Goal: Task Accomplishment & Management: Manage account settings

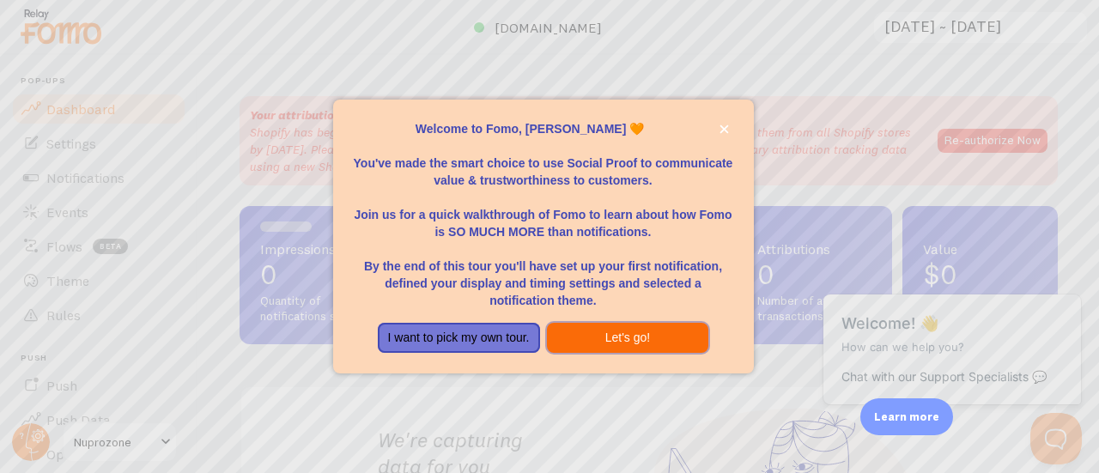
click at [609, 343] on button "Let's go!" at bounding box center [628, 338] width 162 height 31
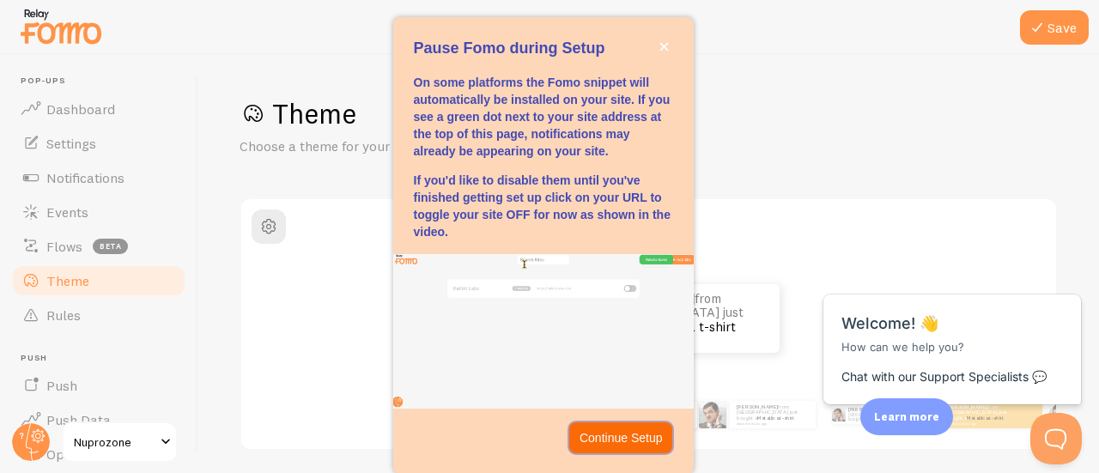
click at [599, 432] on p "Continue Setup" at bounding box center [620, 437] width 83 height 17
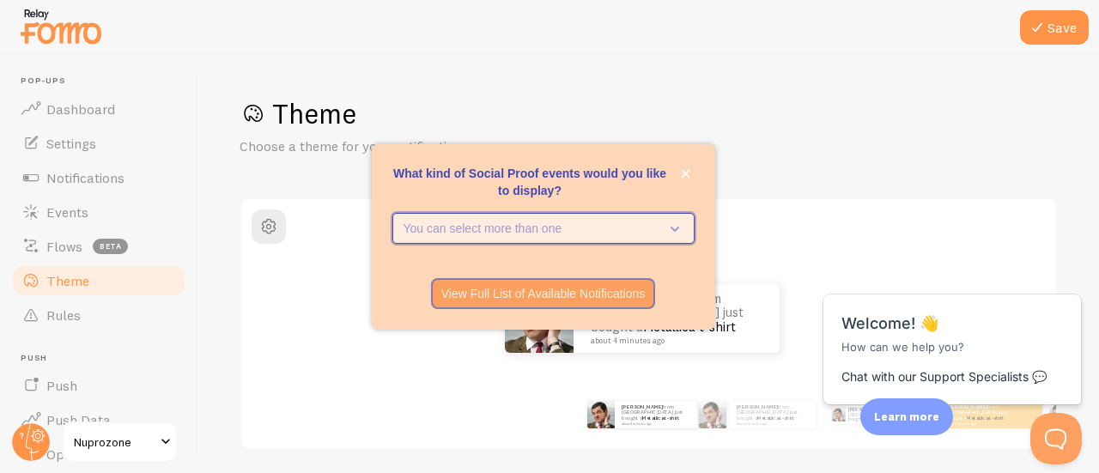
click at [668, 226] on icon "What kind of Social Proof events would you like to display?" at bounding box center [671, 228] width 24 height 19
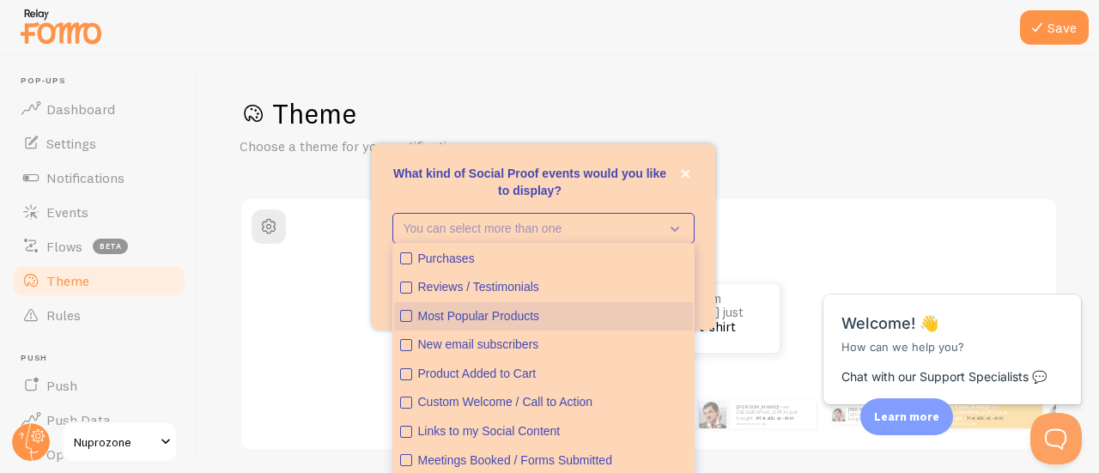
click at [401, 314] on icon "Most Popular Products" at bounding box center [406, 316] width 10 height 10
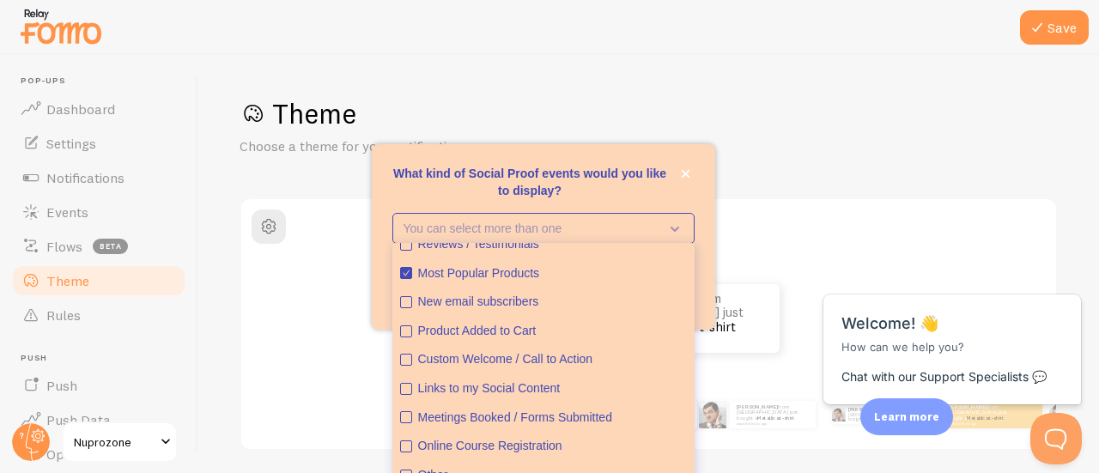
scroll to position [45, 0]
click at [402, 358] on icon "Custom Welcome / Call to Action" at bounding box center [406, 358] width 10 height 10
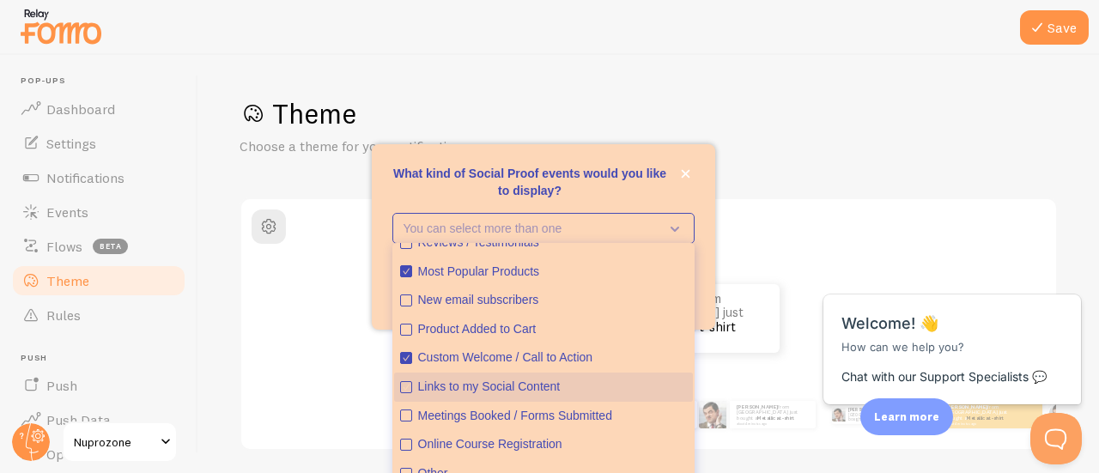
click at [402, 391] on icon "Links to my Social Content" at bounding box center [406, 387] width 10 height 10
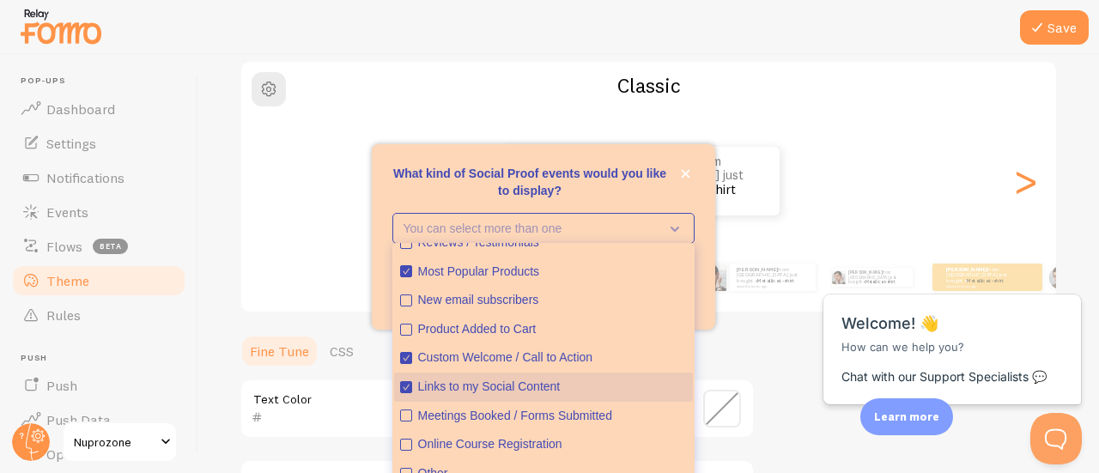
scroll to position [141, 0]
type button "4"
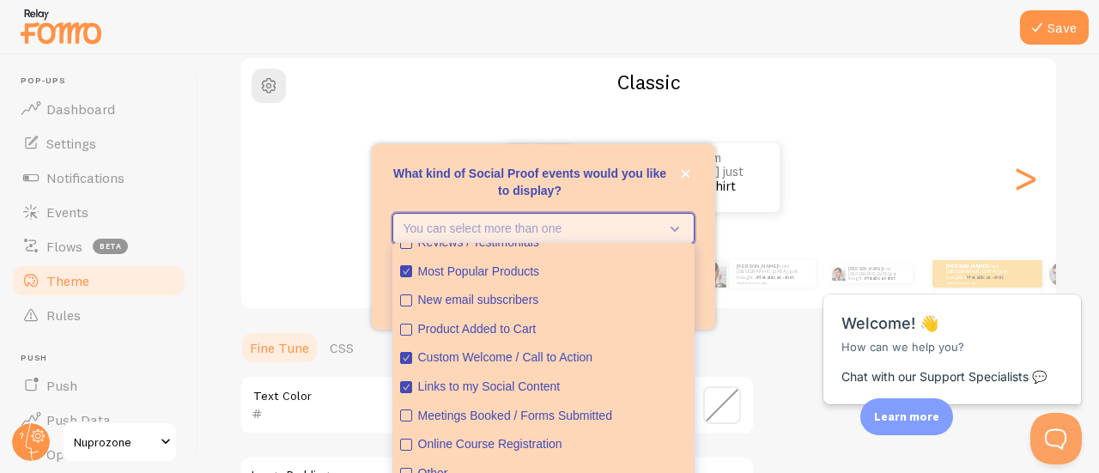
click at [673, 227] on icon "What kind of Social Proof events would you like to display?" at bounding box center [671, 228] width 24 height 19
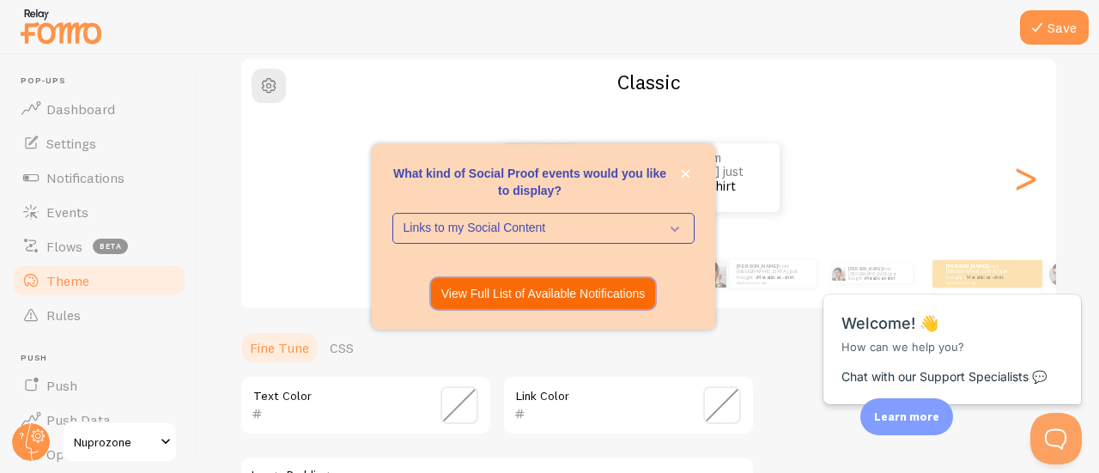
click at [593, 294] on p "View Full List of Available Notifications" at bounding box center [543, 293] width 204 height 17
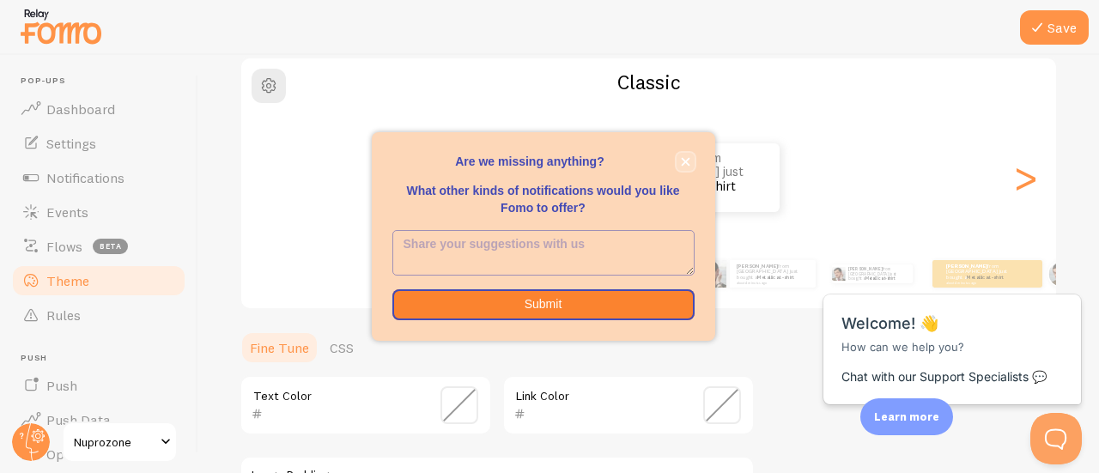
click at [686, 161] on icon "close," at bounding box center [685, 162] width 9 height 9
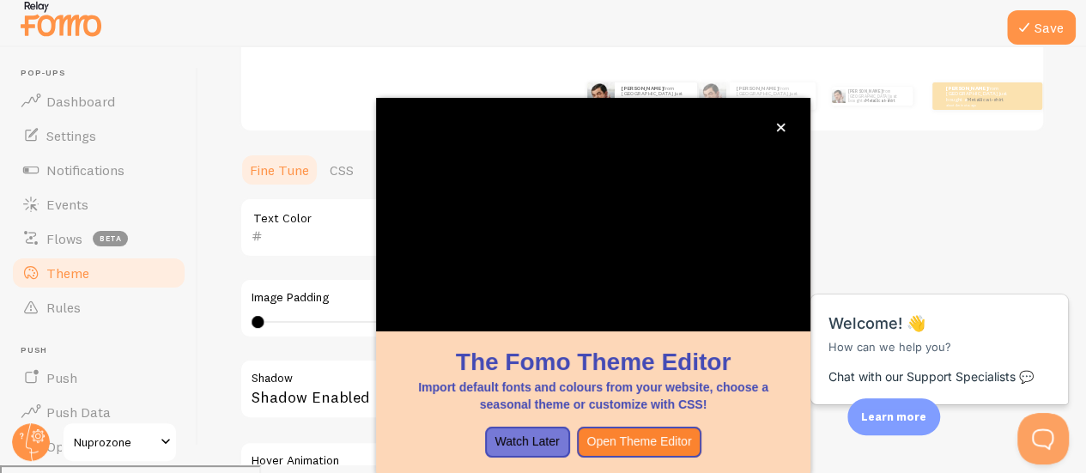
scroll to position [305, 0]
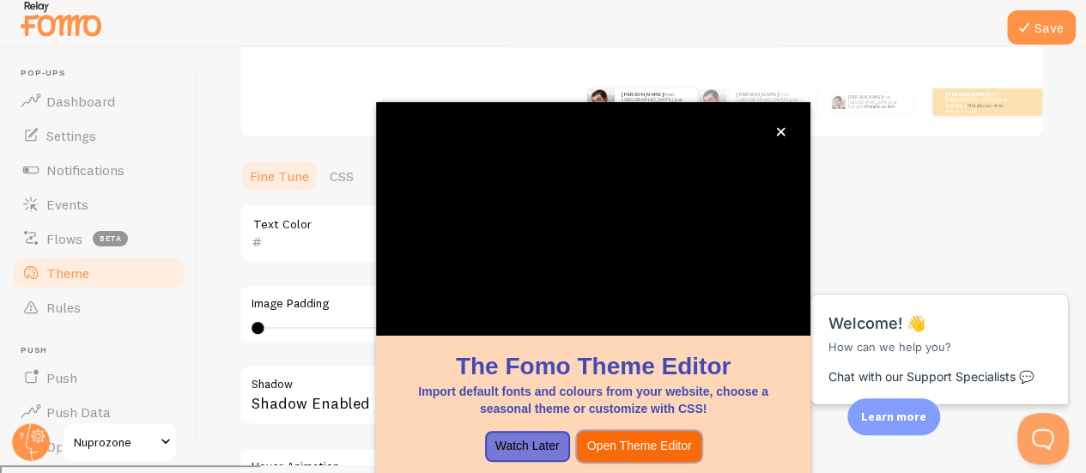
click at [628, 446] on button "Open Theme Editor" at bounding box center [639, 446] width 125 height 31
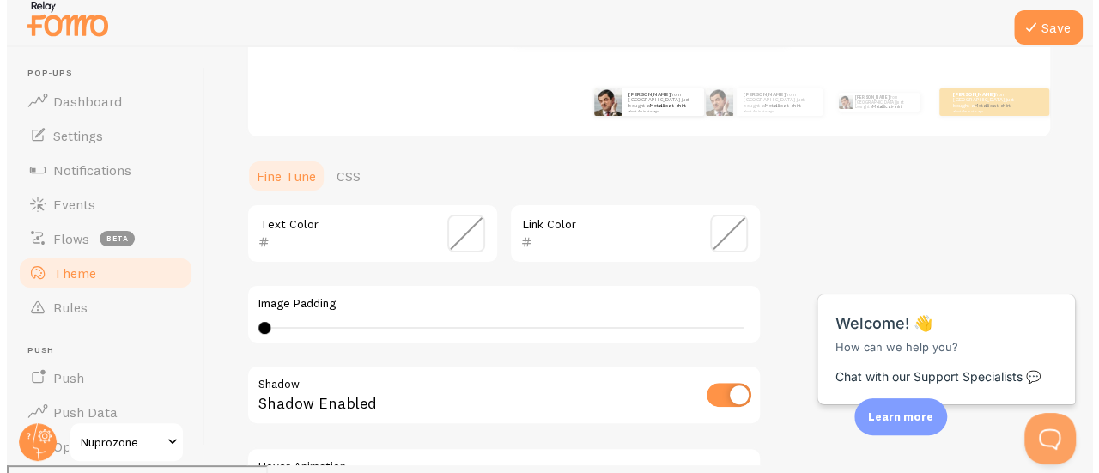
scroll to position [0, 0]
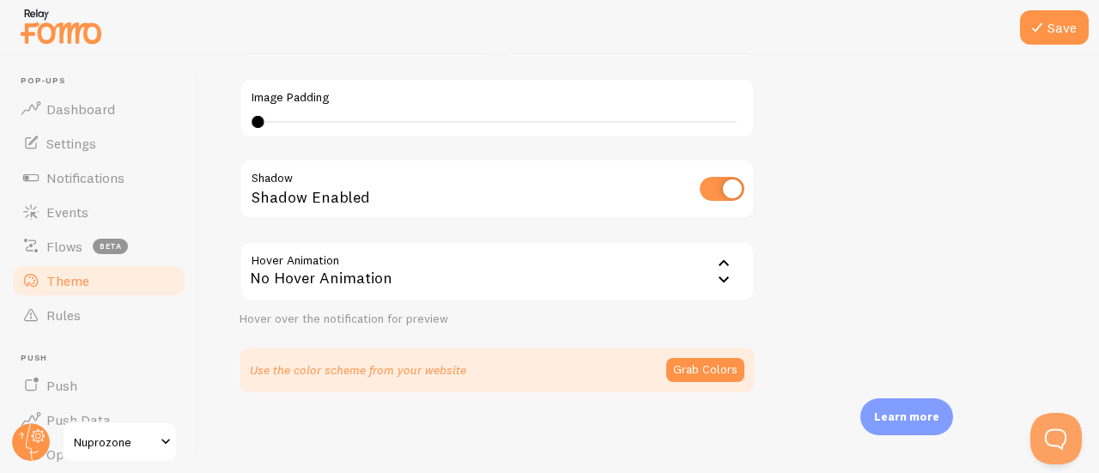
scroll to position [519, 0]
click at [699, 360] on button "Grab Colors" at bounding box center [705, 369] width 78 height 24
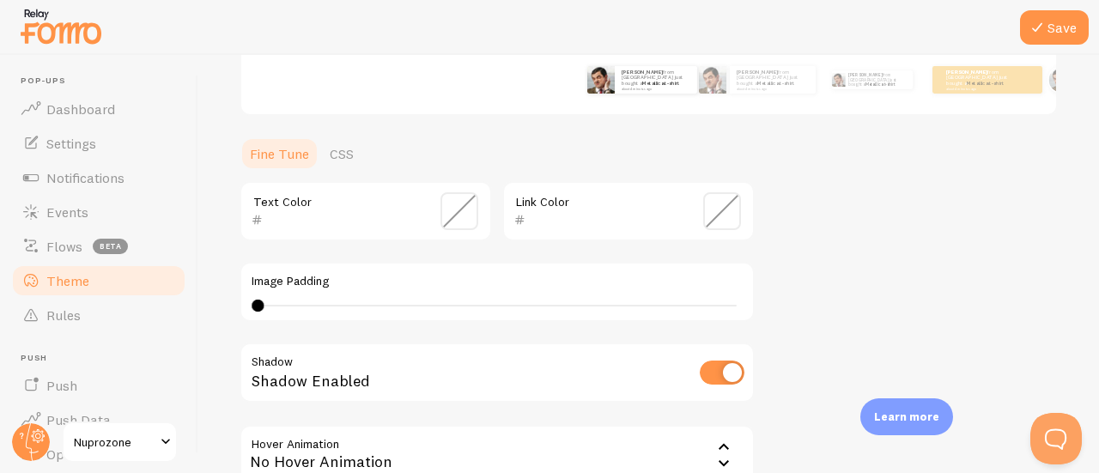
scroll to position [333, 0]
click at [451, 216] on span at bounding box center [459, 213] width 38 height 38
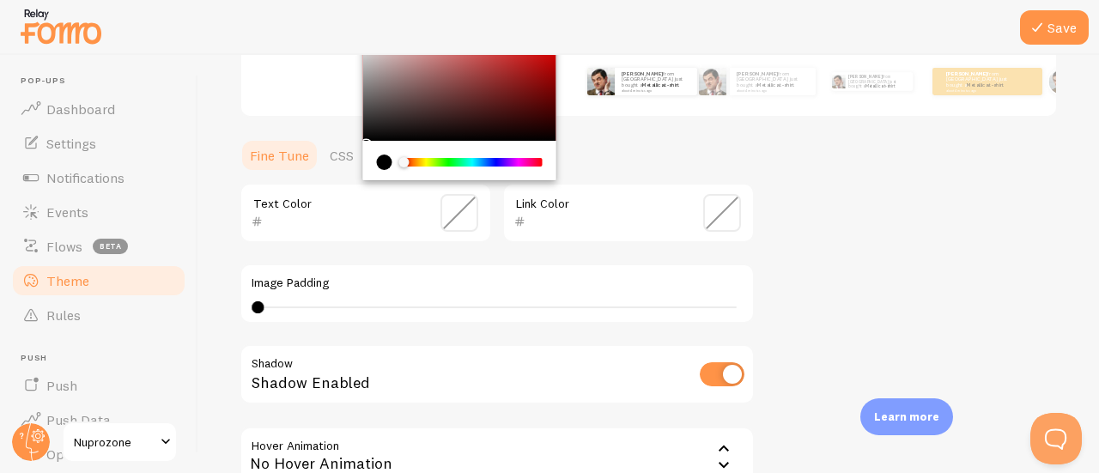
click at [451, 216] on span at bounding box center [459, 213] width 38 height 38
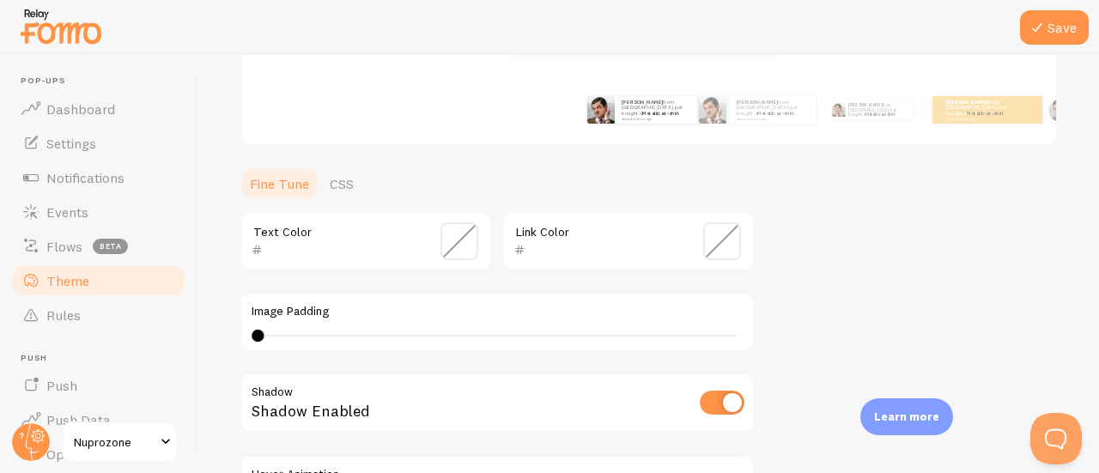
scroll to position [297, 0]
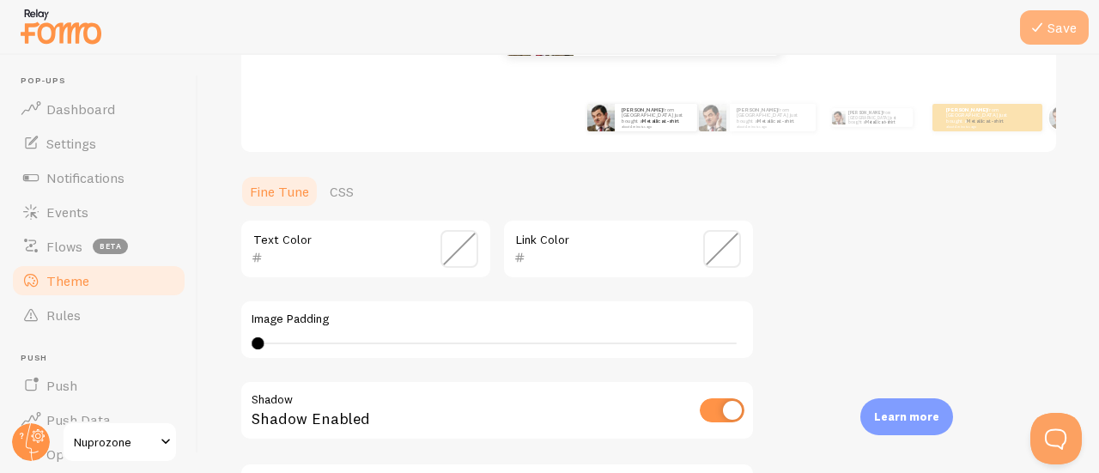
click at [1061, 38] on button "Save" at bounding box center [1054, 27] width 69 height 34
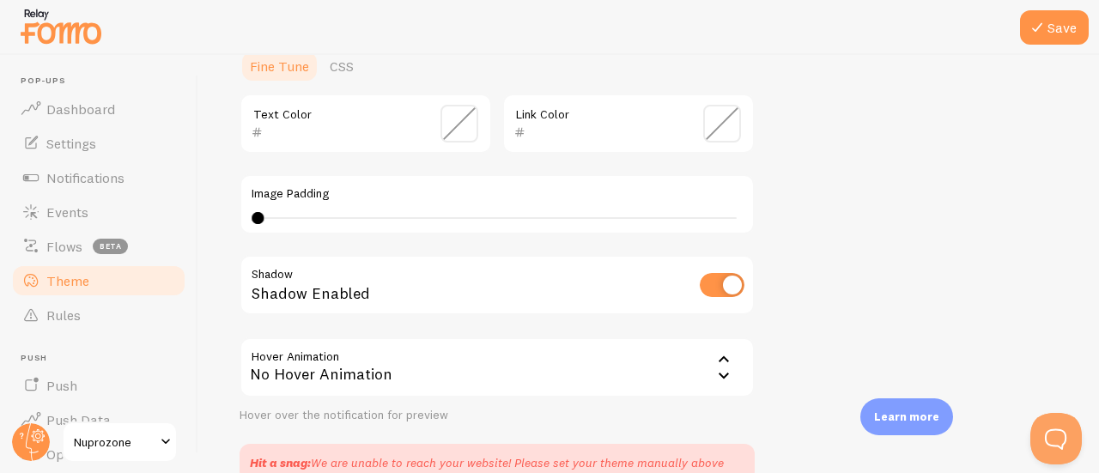
scroll to position [512, 0]
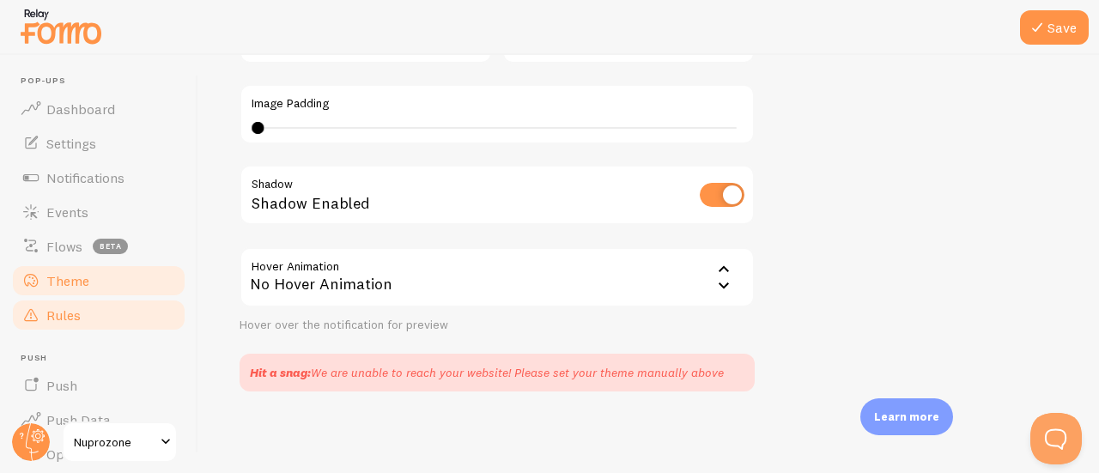
click at [76, 317] on span "Rules" at bounding box center [63, 314] width 34 height 17
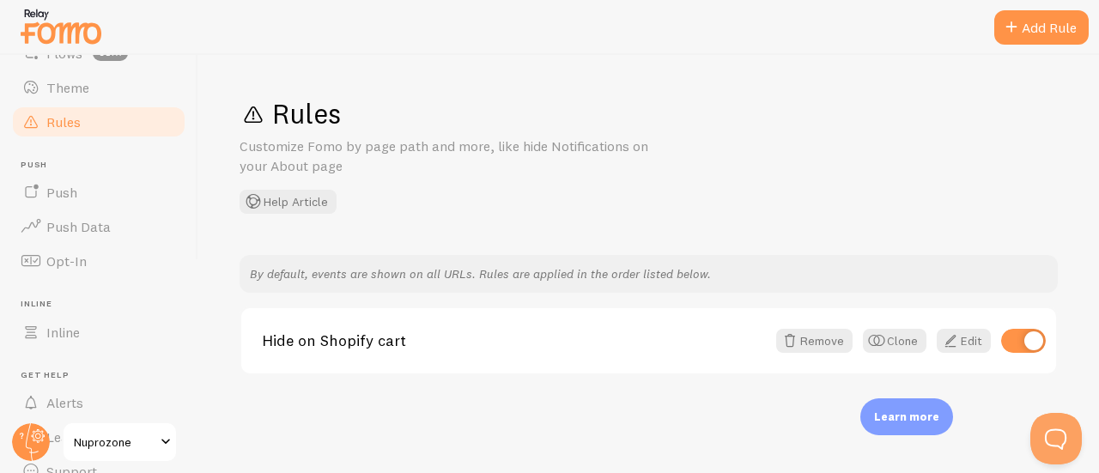
scroll to position [184, 0]
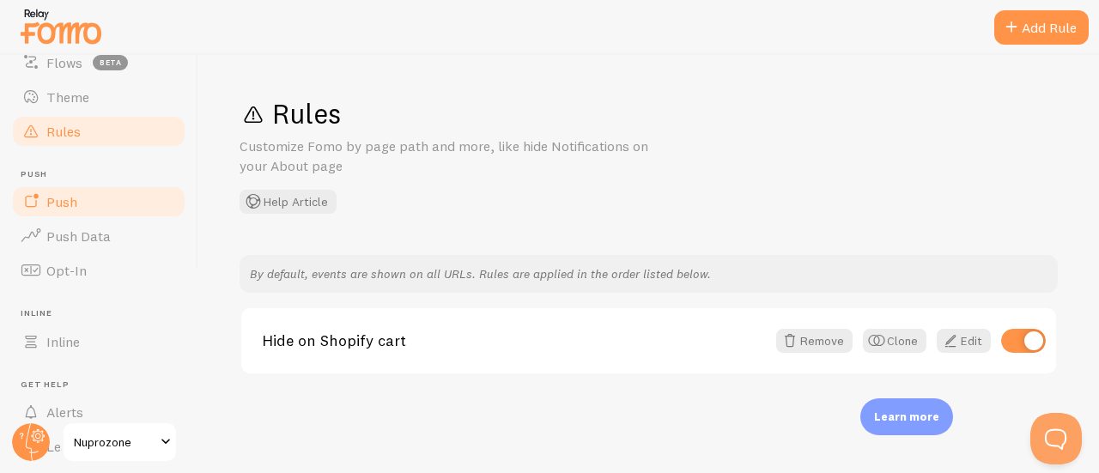
click at [58, 203] on span "Push" at bounding box center [61, 201] width 31 height 17
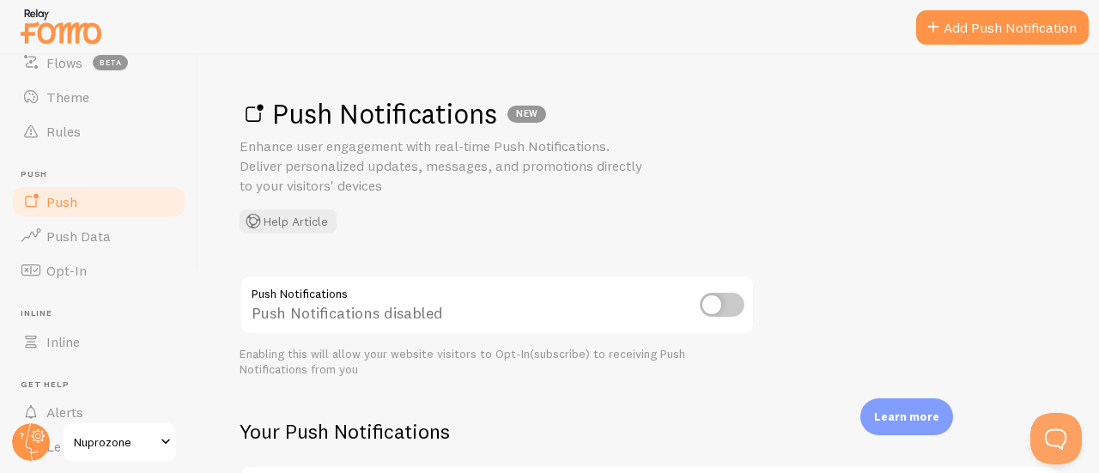
click at [728, 312] on input "checkbox" at bounding box center [722, 305] width 45 height 24
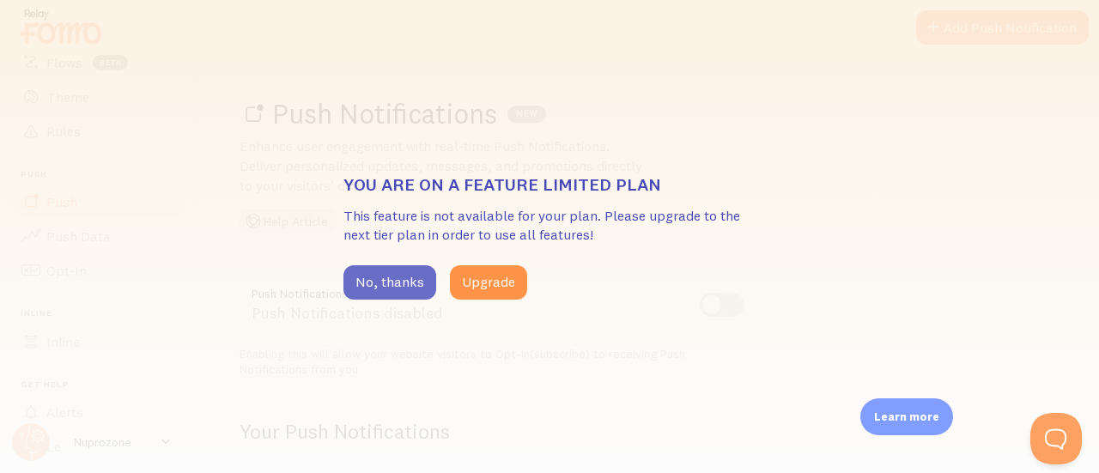
click at [391, 284] on button "No, thanks" at bounding box center [389, 282] width 93 height 34
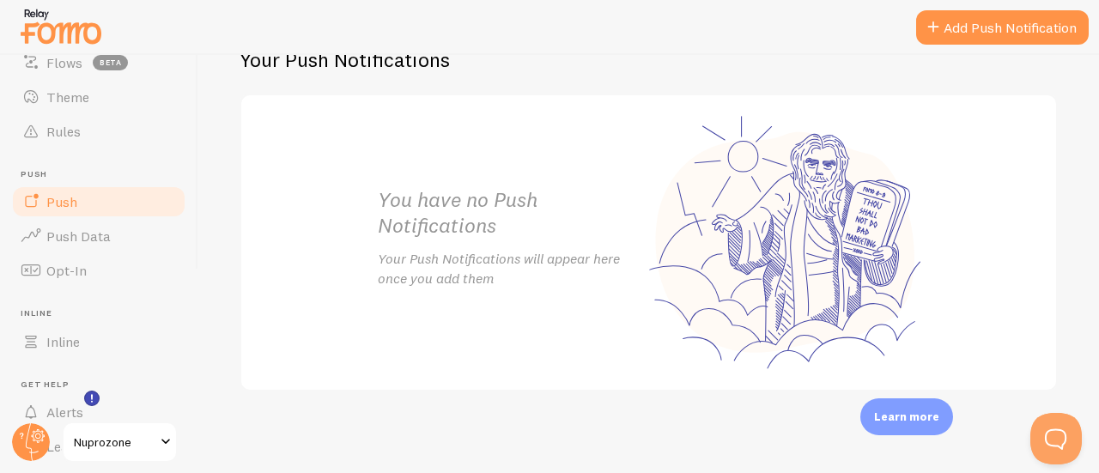
scroll to position [270, 0]
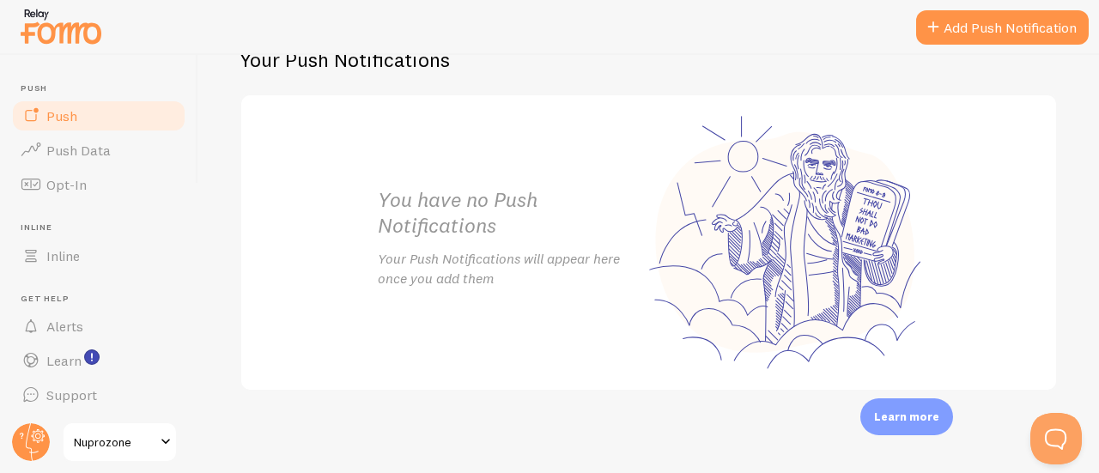
click at [158, 442] on span at bounding box center [165, 442] width 21 height 21
